Goal: Task Accomplishment & Management: Manage account settings

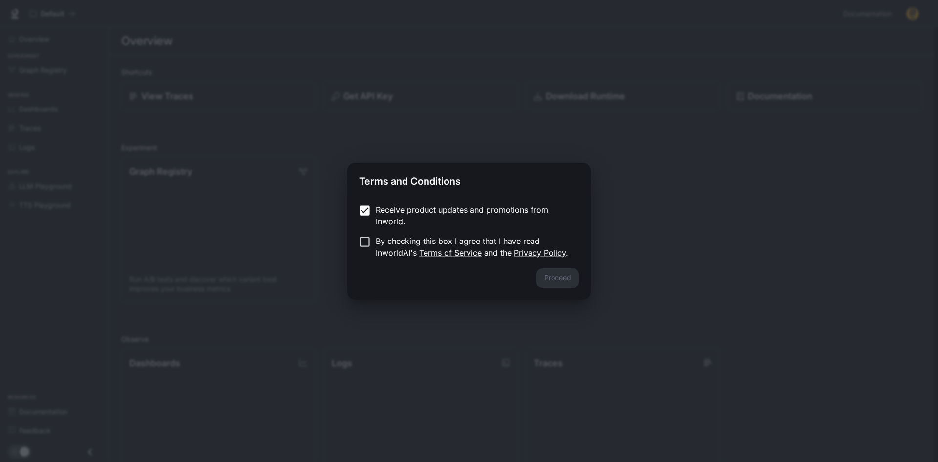
click at [376, 246] on p "By checking this box I agree that I have read InworldAI's Terms of Service and …" at bounding box center [473, 246] width 195 height 23
click at [557, 281] on button "Proceed" at bounding box center [557, 278] width 43 height 20
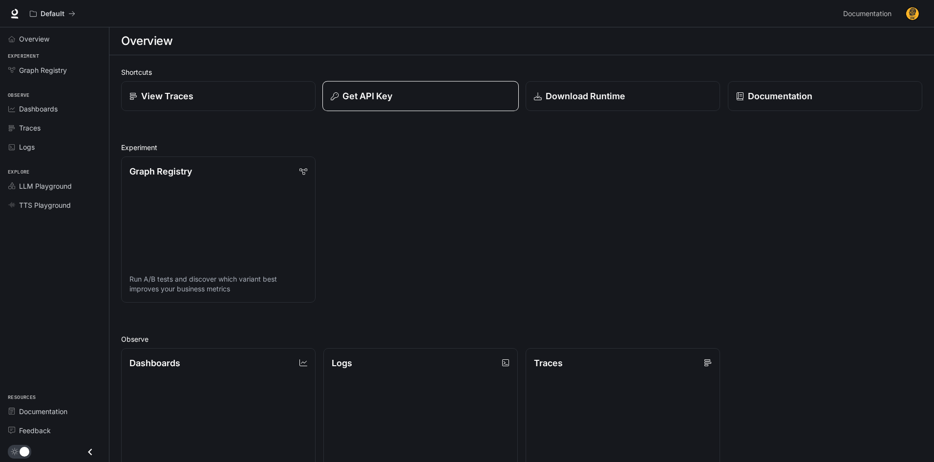
click at [399, 93] on div "Get API Key" at bounding box center [421, 95] width 180 height 13
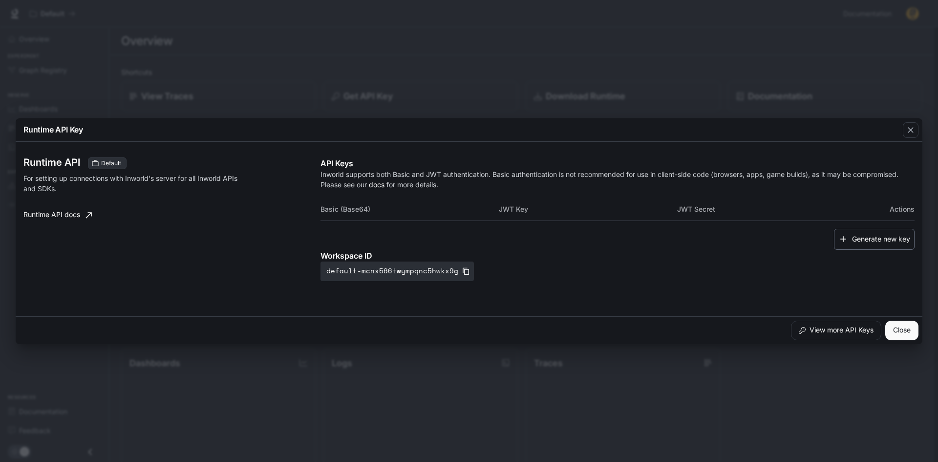
click at [875, 235] on button "Generate new key" at bounding box center [874, 239] width 81 height 21
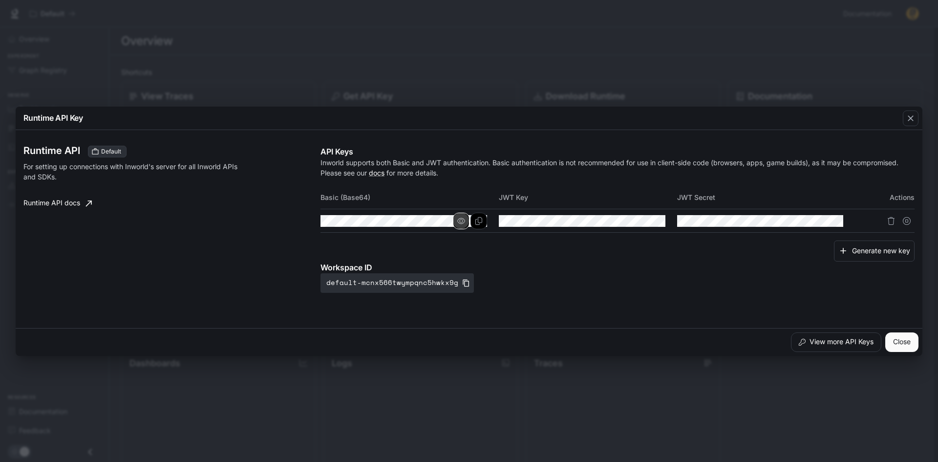
click at [462, 221] on icon "button" at bounding box center [461, 221] width 8 height 8
click at [479, 222] on icon "Copy Basic (Base64)" at bounding box center [479, 221] width 8 height 8
click at [481, 220] on icon "Copy Basic (Base64)" at bounding box center [479, 221] width 8 height 8
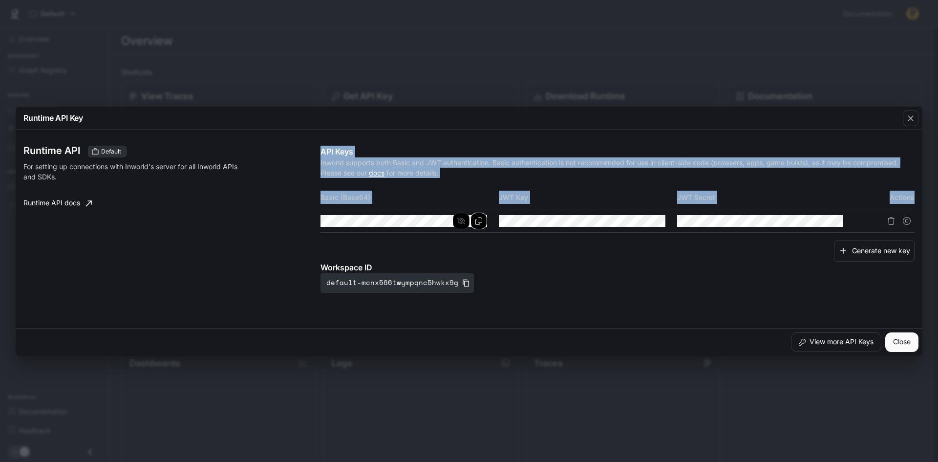
click at [382, 224] on div "Runtime API Default For setting up connections with Inworld's server for all In…" at bounding box center [468, 229] width 891 height 190
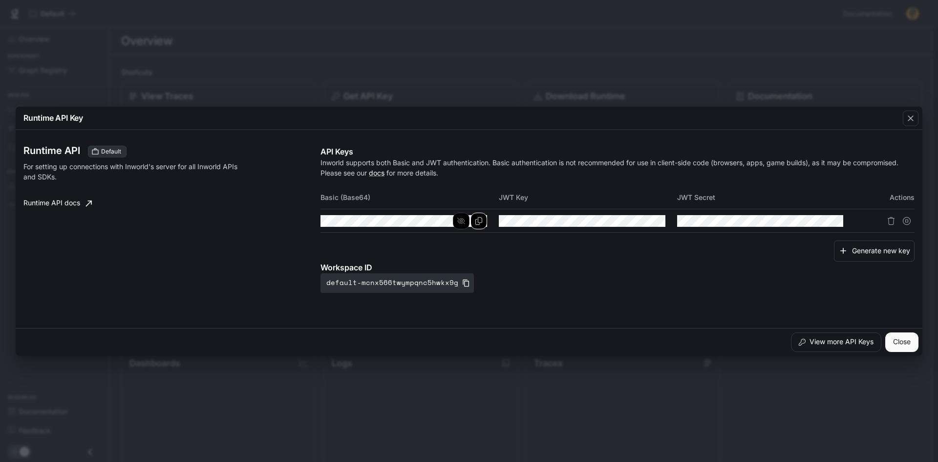
click at [339, 244] on div "Generate new key" at bounding box center [617, 250] width 594 height 21
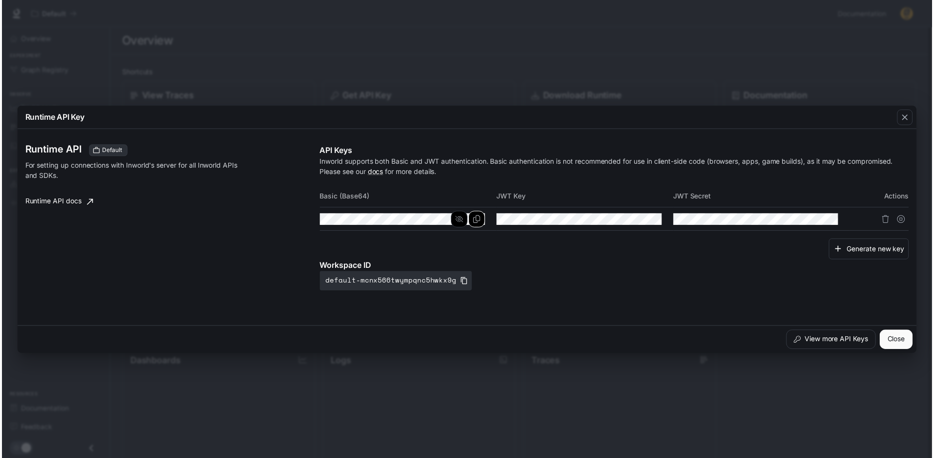
scroll to position [0, 465]
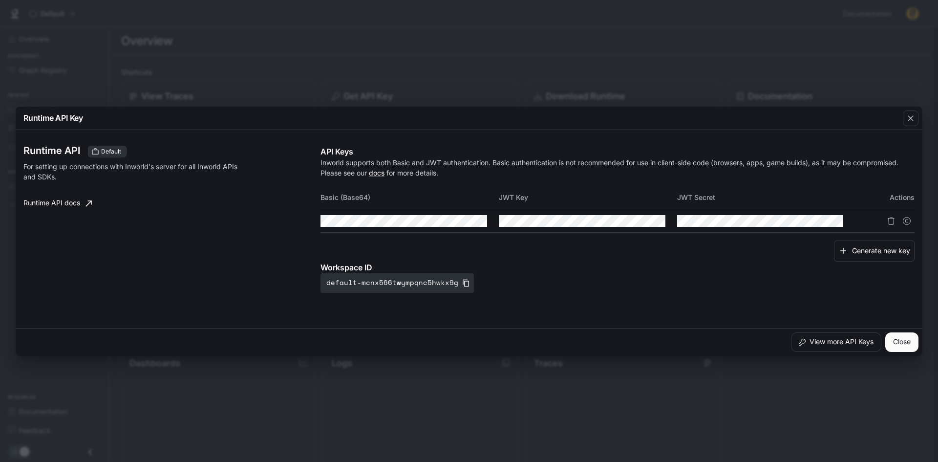
click at [488, 222] on td at bounding box center [409, 220] width 178 height 23
click at [483, 223] on button "Copy Basic (Base64)" at bounding box center [478, 221] width 17 height 17
click at [911, 119] on icon "button" at bounding box center [911, 118] width 10 height 10
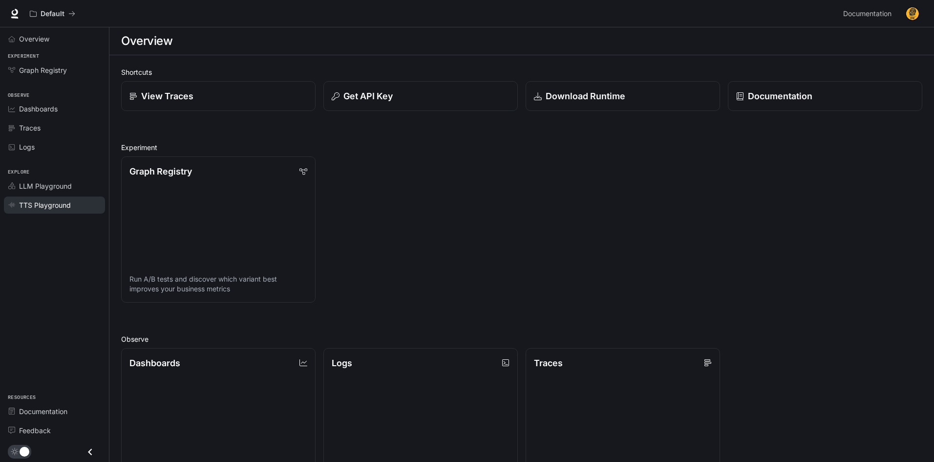
click at [54, 200] on span "TTS Playground" at bounding box center [45, 205] width 52 height 10
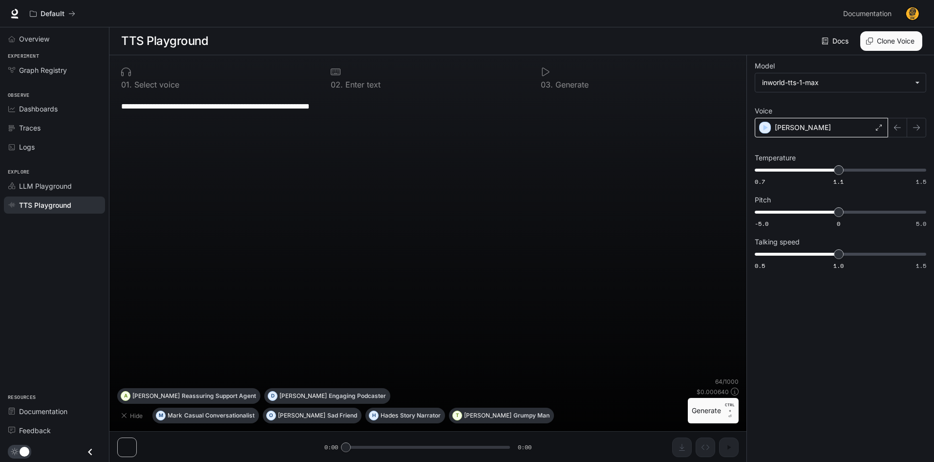
click at [876, 127] on icon at bounding box center [879, 128] width 6 height 6
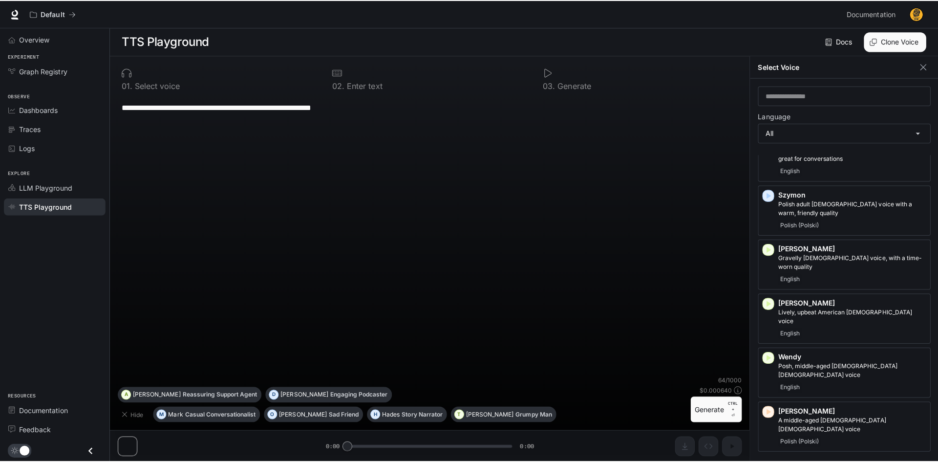
scroll to position [2150, 0]
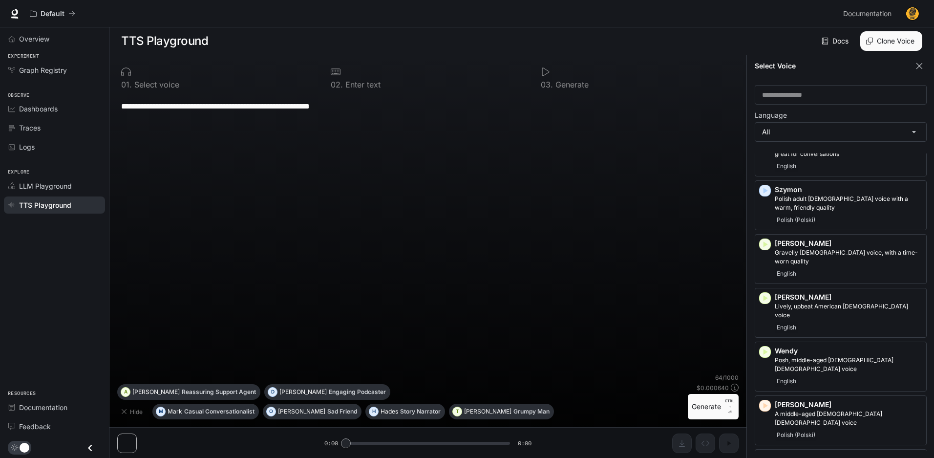
click at [919, 64] on icon "button" at bounding box center [920, 66] width 10 height 10
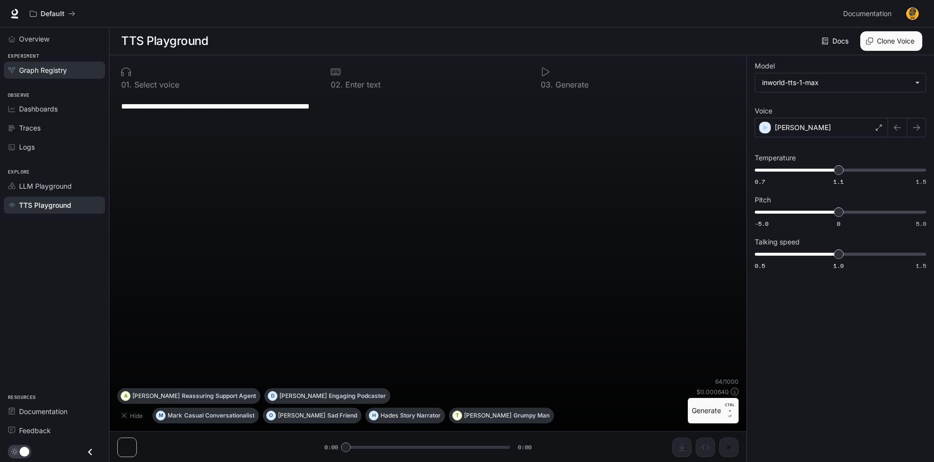
click at [50, 71] on span "Graph Registry" at bounding box center [43, 70] width 48 height 10
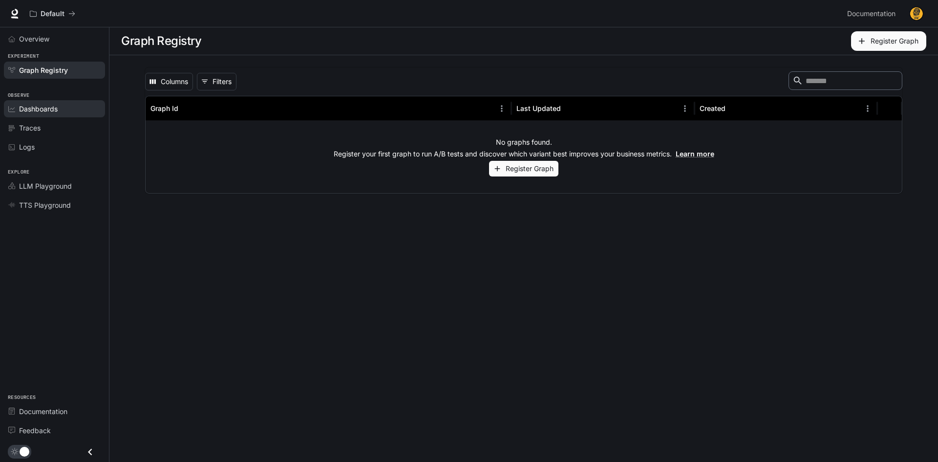
click at [50, 110] on span "Dashboards" at bounding box center [38, 109] width 39 height 10
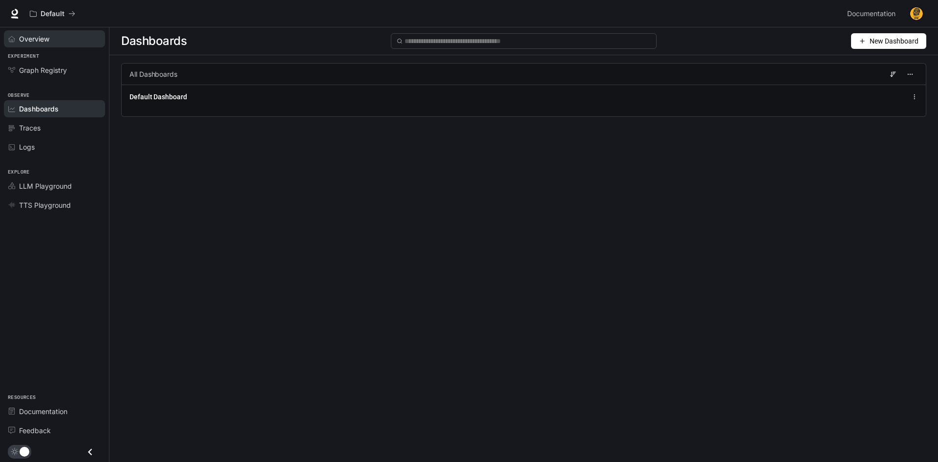
click at [46, 39] on span "Overview" at bounding box center [34, 39] width 30 height 10
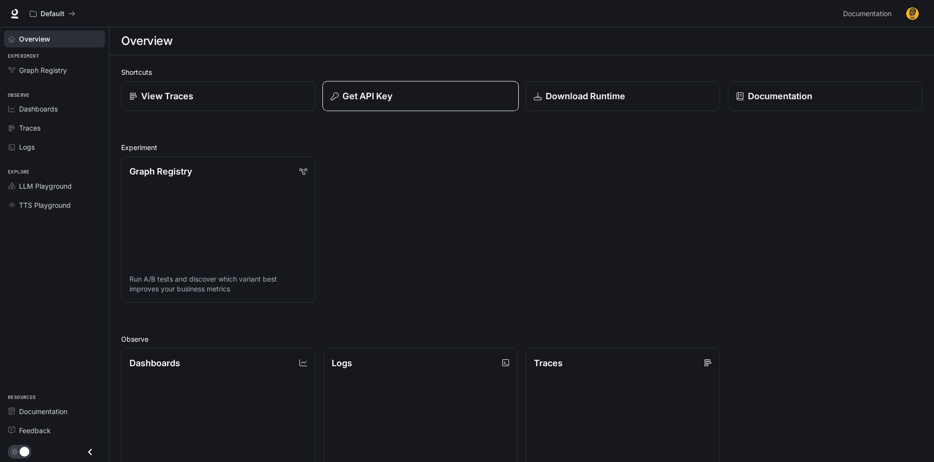
click at [416, 91] on div "Get API Key" at bounding box center [421, 95] width 180 height 13
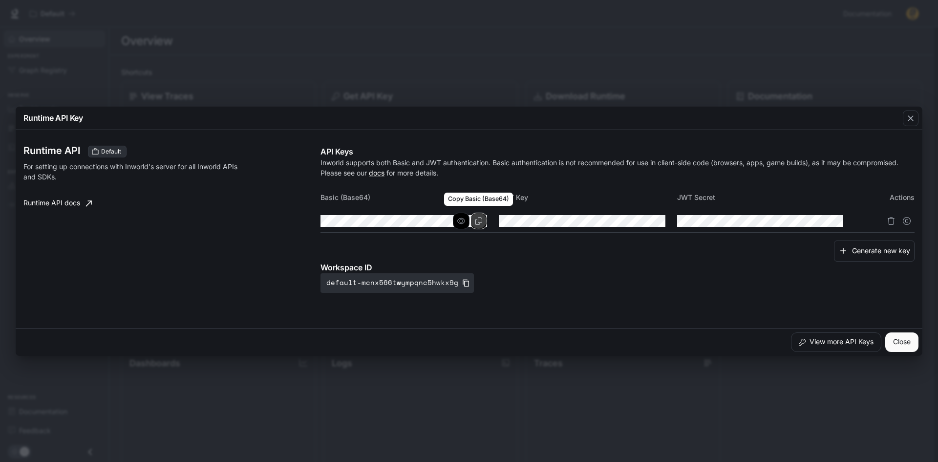
click at [483, 222] on button "Copy Basic (Base64)" at bounding box center [478, 221] width 17 height 17
click at [486, 219] on button "Copy Basic (Base64)" at bounding box center [478, 221] width 17 height 17
click at [889, 340] on button "Close" at bounding box center [901, 342] width 33 height 20
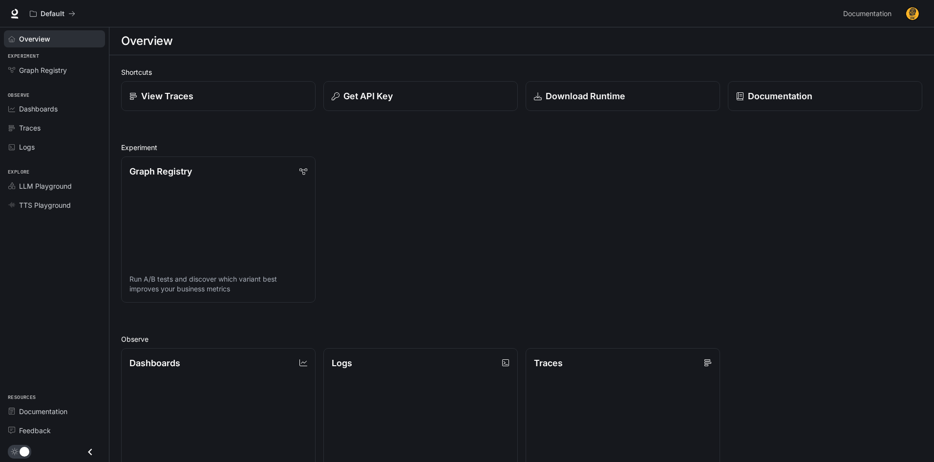
click at [909, 10] on img "button" at bounding box center [913, 14] width 14 height 14
